Goal: Task Accomplishment & Management: Complete application form

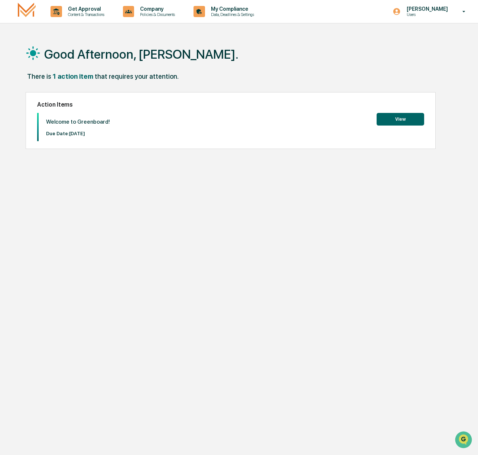
click at [394, 118] on button "View" at bounding box center [401, 119] width 48 height 13
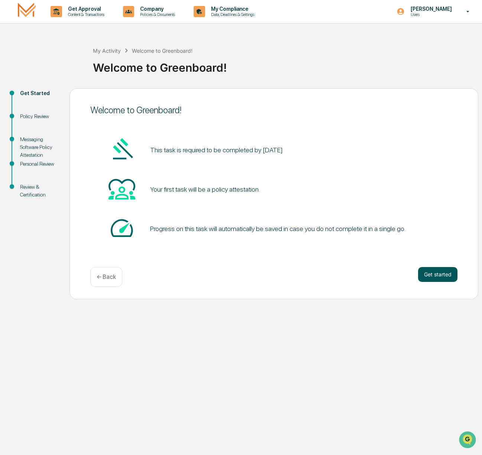
click at [428, 276] on button "Get started" at bounding box center [437, 274] width 39 height 15
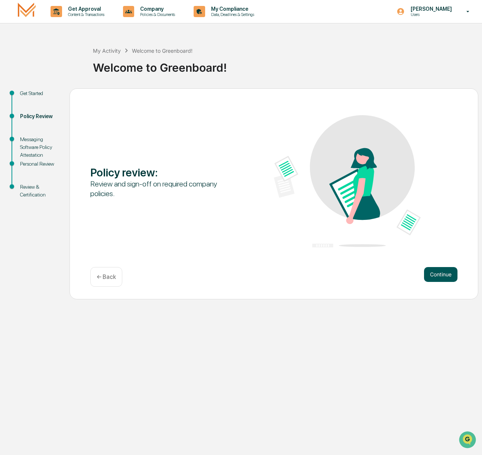
click at [439, 275] on button "Continue" at bounding box center [440, 274] width 33 height 15
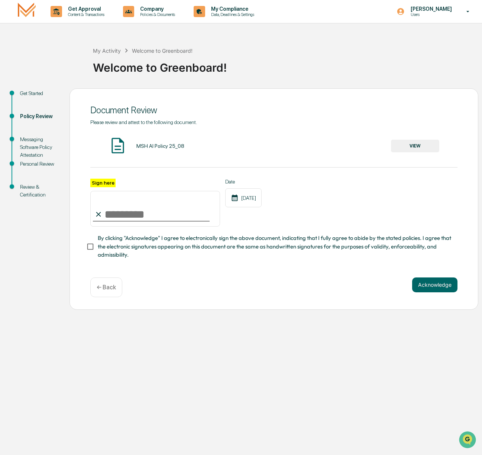
click at [403, 148] on button "VIEW" at bounding box center [415, 146] width 48 height 13
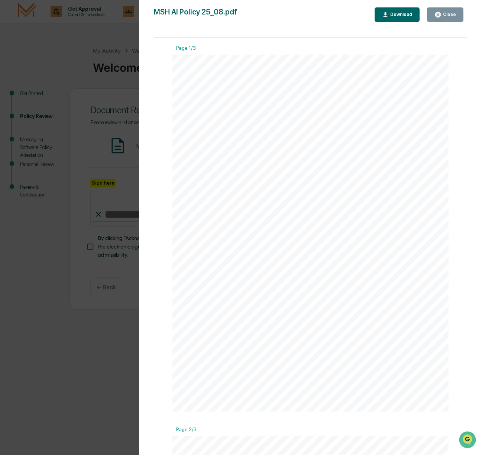
click at [69, 391] on div "Version History [DATE] 02:14 PM [PERSON_NAME] MSH AI Policy 25_08.pdf Close Dow…" at bounding box center [241, 227] width 482 height 455
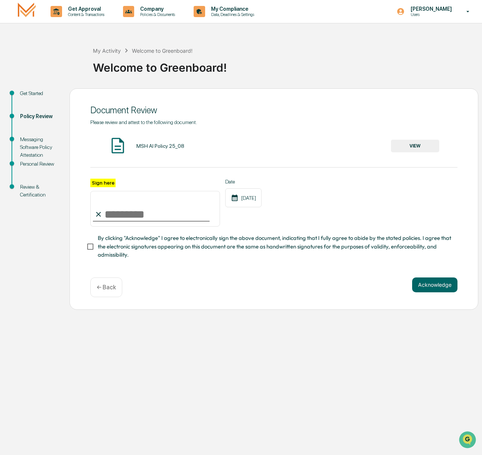
click at [109, 217] on input "Sign here" at bounding box center [155, 209] width 130 height 36
type input "*"
type input "**********"
click at [424, 288] on button "Acknowledge" at bounding box center [434, 285] width 45 height 15
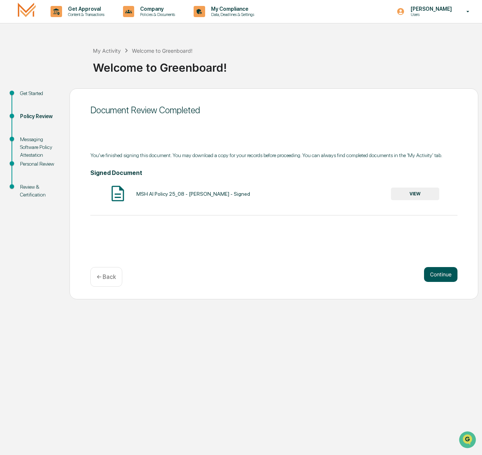
click at [436, 278] on button "Continue" at bounding box center [440, 274] width 33 height 15
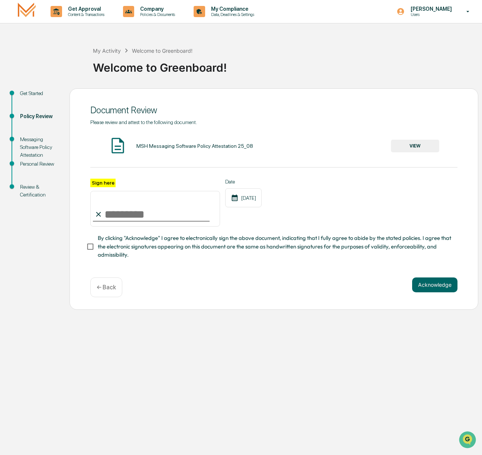
click at [409, 145] on button "VIEW" at bounding box center [415, 146] width 48 height 13
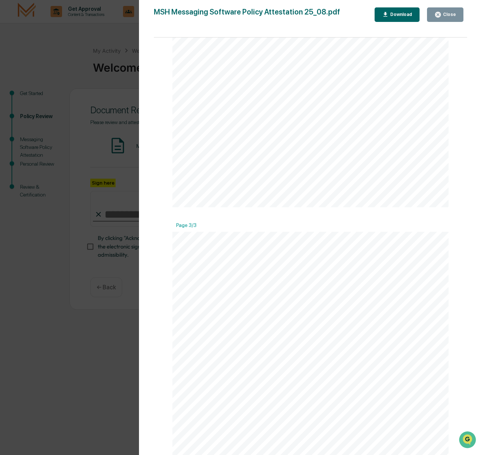
scroll to position [497, 0]
click at [439, 11] on button "Close" at bounding box center [445, 14] width 36 height 14
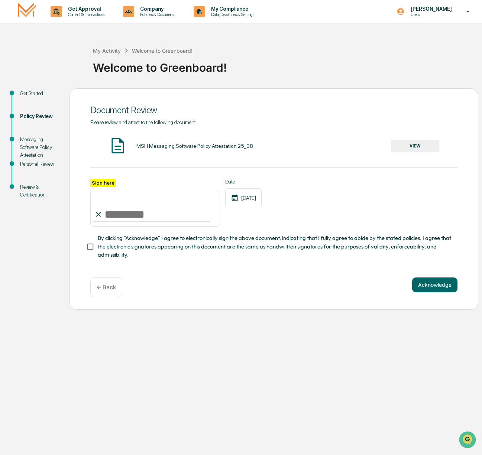
click at [107, 217] on input "Sign here" at bounding box center [155, 209] width 130 height 36
type input "**********"
click at [449, 285] on button "Acknowledge" at bounding box center [434, 285] width 45 height 15
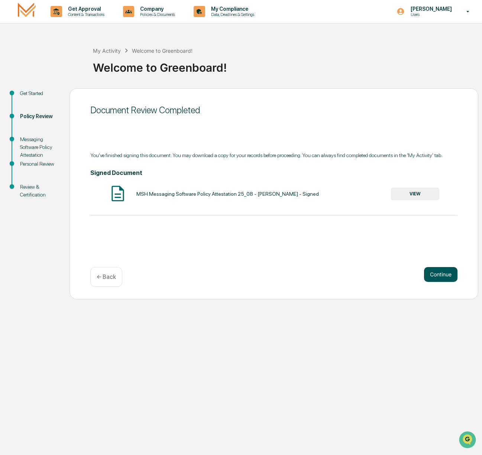
click at [439, 272] on button "Continue" at bounding box center [440, 274] width 33 height 15
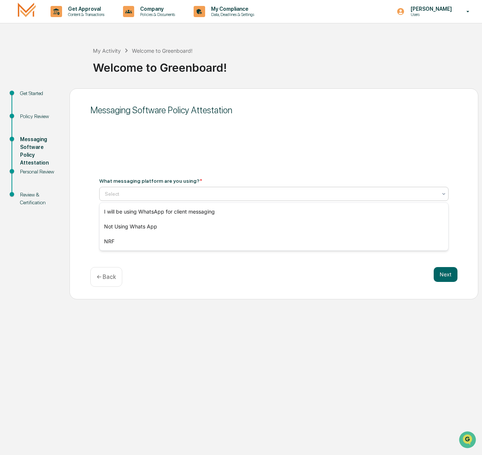
click at [151, 196] on div at bounding box center [271, 193] width 332 height 7
click at [171, 196] on div at bounding box center [271, 193] width 332 height 7
type input "***"
click at [133, 194] on div at bounding box center [271, 193] width 332 height 7
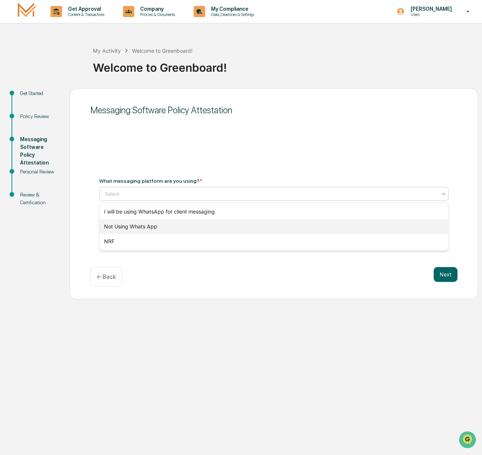
click at [181, 229] on div "Not Using Whats App" at bounding box center [274, 226] width 349 height 15
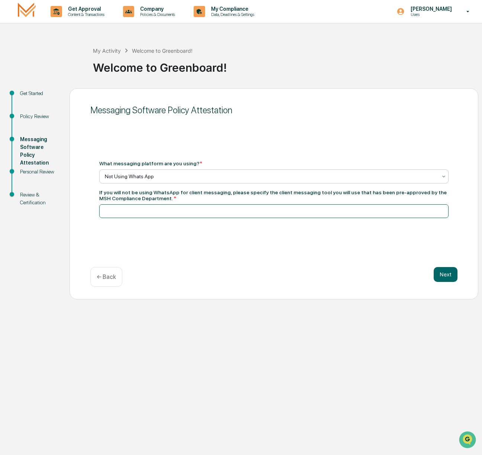
click at [133, 216] on input at bounding box center [273, 211] width 349 height 14
type input "*"
type input "**********"
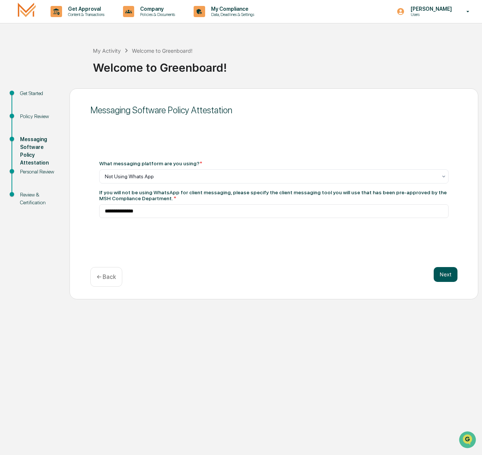
click at [440, 275] on button "Next" at bounding box center [446, 274] width 24 height 15
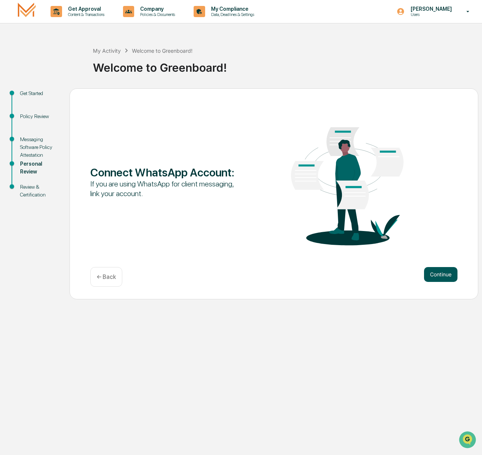
click at [454, 276] on button "Continue" at bounding box center [440, 274] width 33 height 15
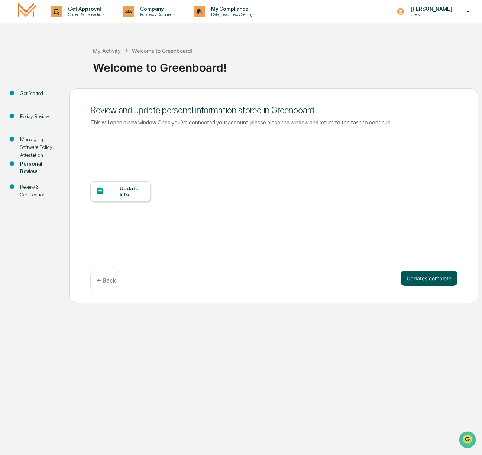
click at [436, 278] on button "Updates complete" at bounding box center [429, 278] width 57 height 15
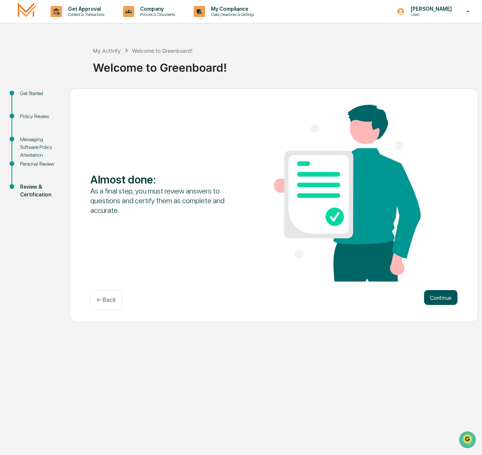
click at [447, 299] on button "Continue" at bounding box center [440, 297] width 33 height 15
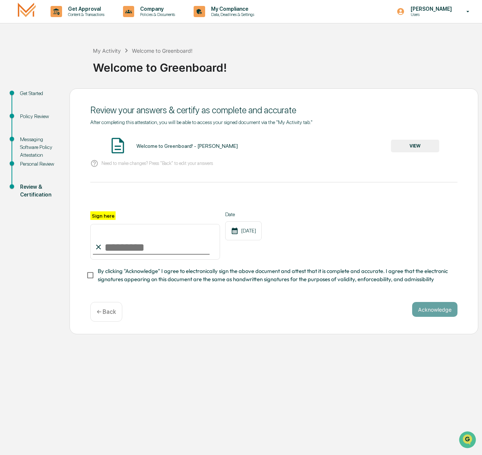
click at [107, 249] on input "Sign here" at bounding box center [155, 242] width 130 height 36
click at [407, 149] on button "VIEW" at bounding box center [415, 146] width 48 height 13
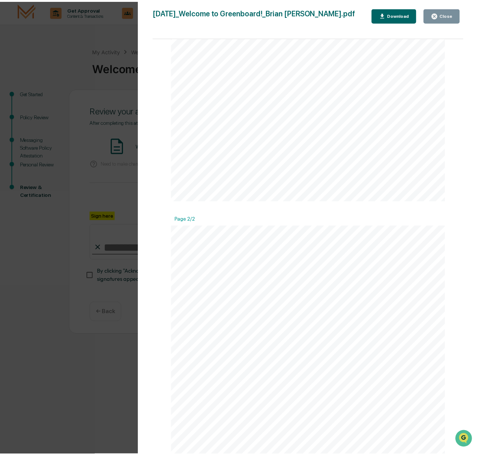
scroll to position [372, 0]
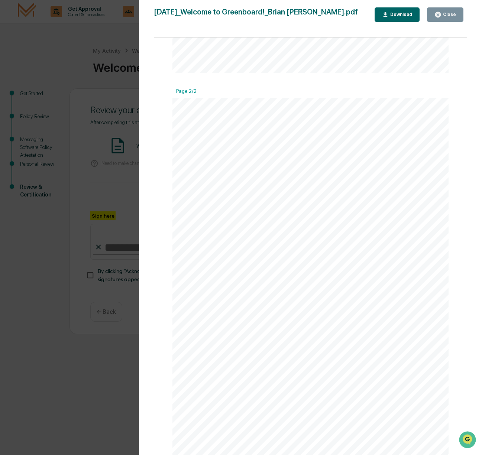
click at [453, 14] on div "Close" at bounding box center [449, 14] width 14 height 5
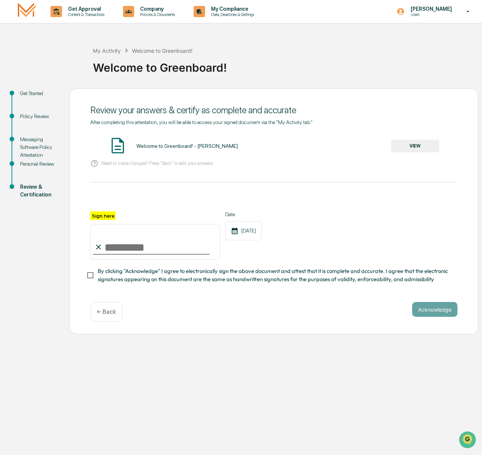
click at [110, 249] on input "Sign here" at bounding box center [155, 242] width 130 height 36
type input "**********"
click at [450, 313] on button "Acknowledge" at bounding box center [434, 309] width 45 height 15
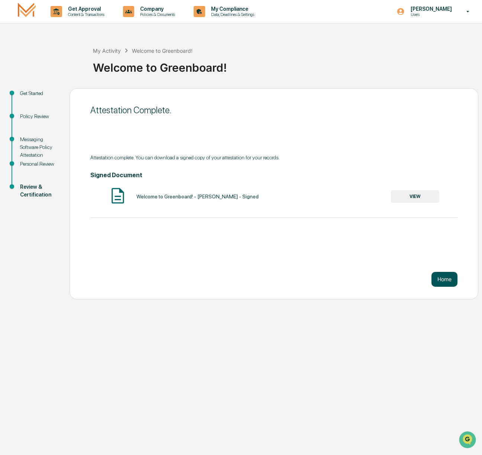
click at [434, 279] on button "Home" at bounding box center [445, 279] width 26 height 15
